Goal: Task Accomplishment & Management: Use online tool/utility

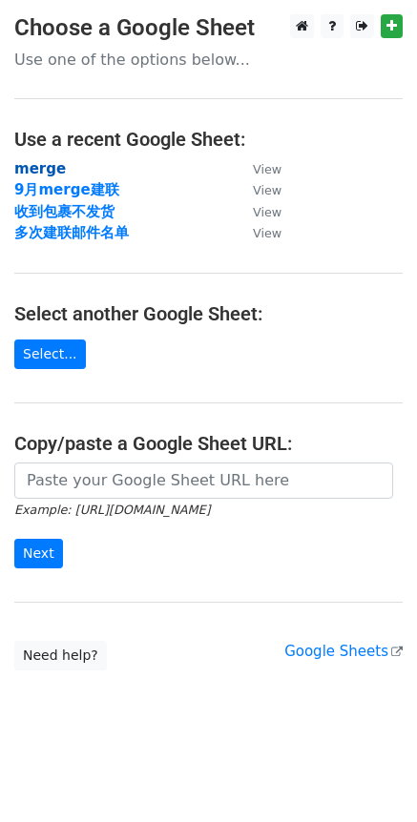
click at [50, 168] on strong "merge" at bounding box center [39, 168] width 51 height 17
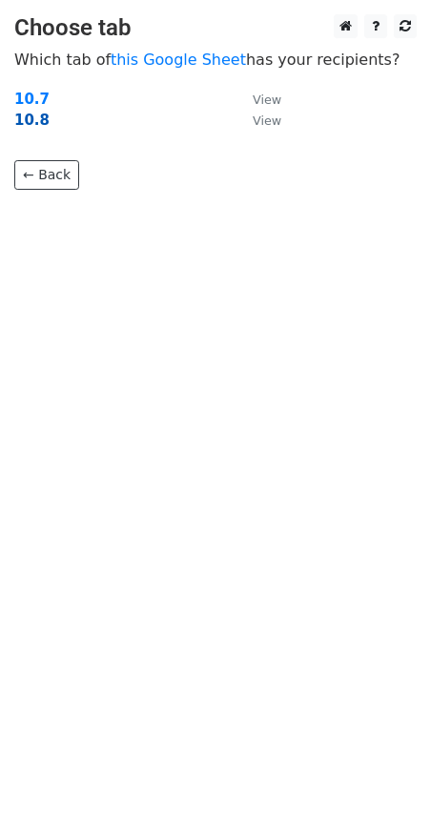
click at [36, 120] on strong "10.8" at bounding box center [31, 120] width 35 height 17
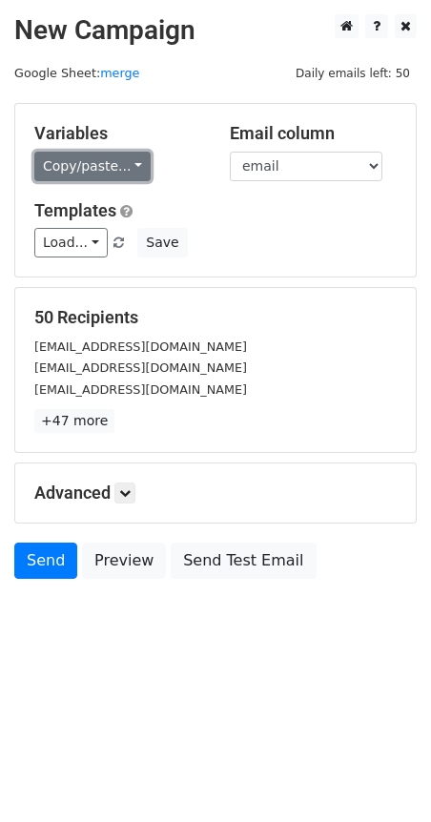
click at [113, 177] on link "Copy/paste..." at bounding box center [92, 167] width 116 height 30
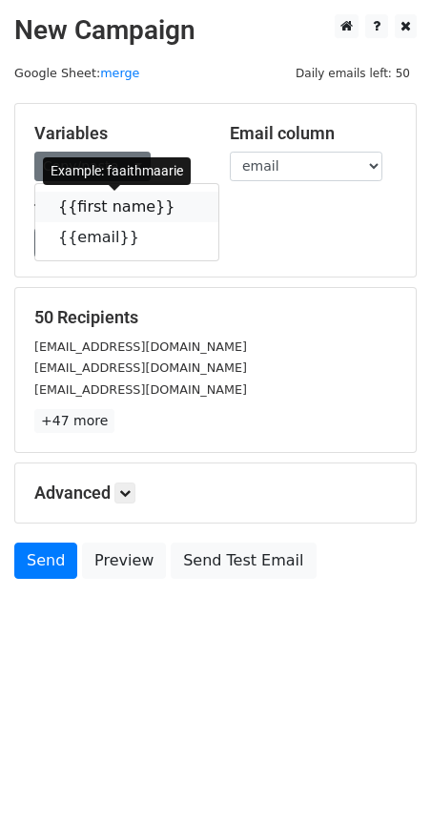
click at [111, 208] on link "{{first name}}" at bounding box center [126, 207] width 183 height 30
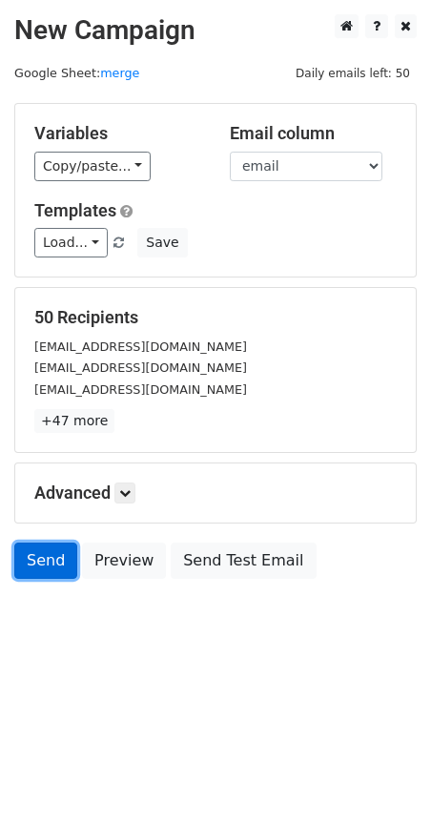
click at [37, 559] on link "Send" at bounding box center [45, 560] width 63 height 36
